Goal: Navigation & Orientation: Find specific page/section

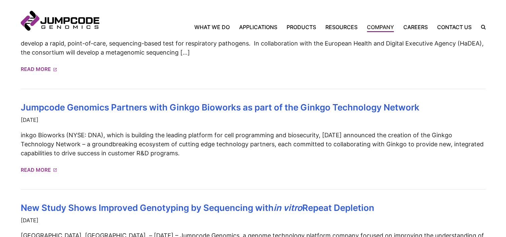
scroll to position [325, 0]
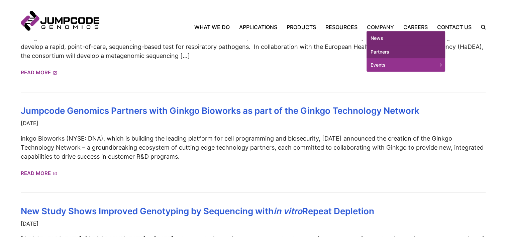
click at [379, 51] on link "Partners" at bounding box center [405, 51] width 79 height 13
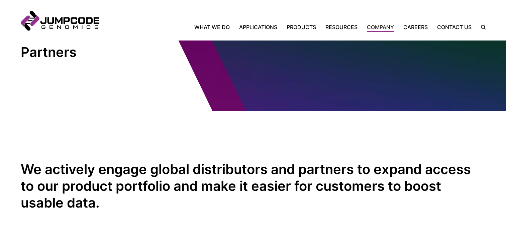
scroll to position [44, 0]
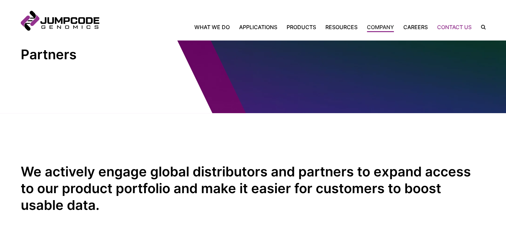
click at [443, 27] on link "Contact Us" at bounding box center [454, 27] width 44 height 8
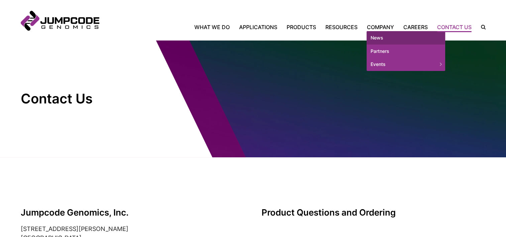
click at [372, 36] on link "News" at bounding box center [405, 37] width 79 height 13
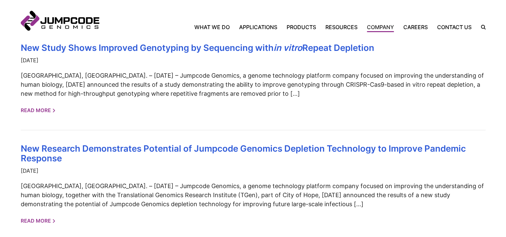
scroll to position [500, 0]
